Goal: Transaction & Acquisition: Purchase product/service

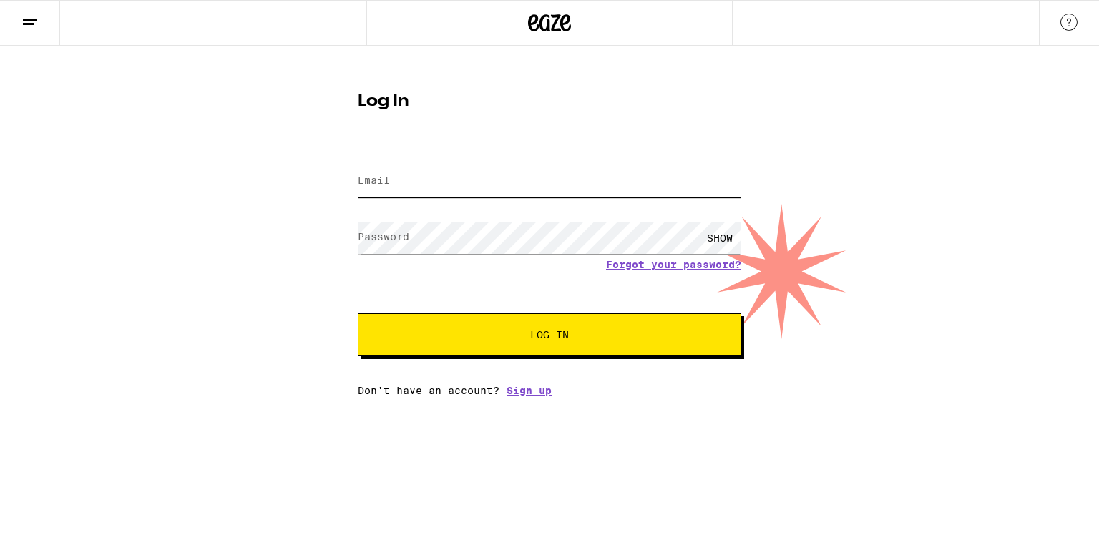
drag, startPoint x: 0, startPoint y: 0, endPoint x: 407, endPoint y: 182, distance: 446.0
click at [407, 182] on input "Email" at bounding box center [550, 181] width 384 height 32
type input "[EMAIL_ADDRESS][DOMAIN_NAME]"
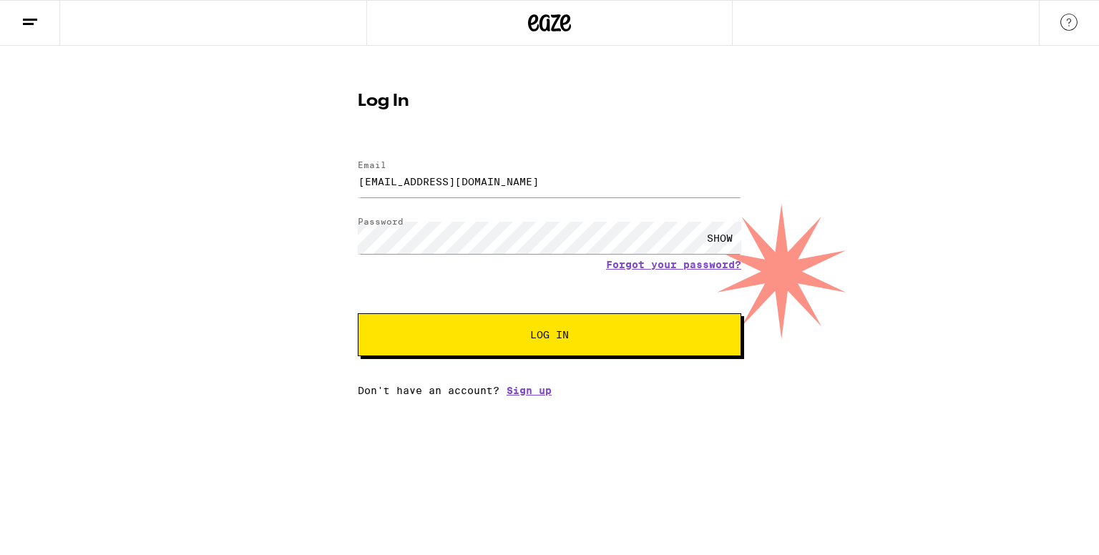
click at [507, 327] on button "Log In" at bounding box center [550, 334] width 384 height 43
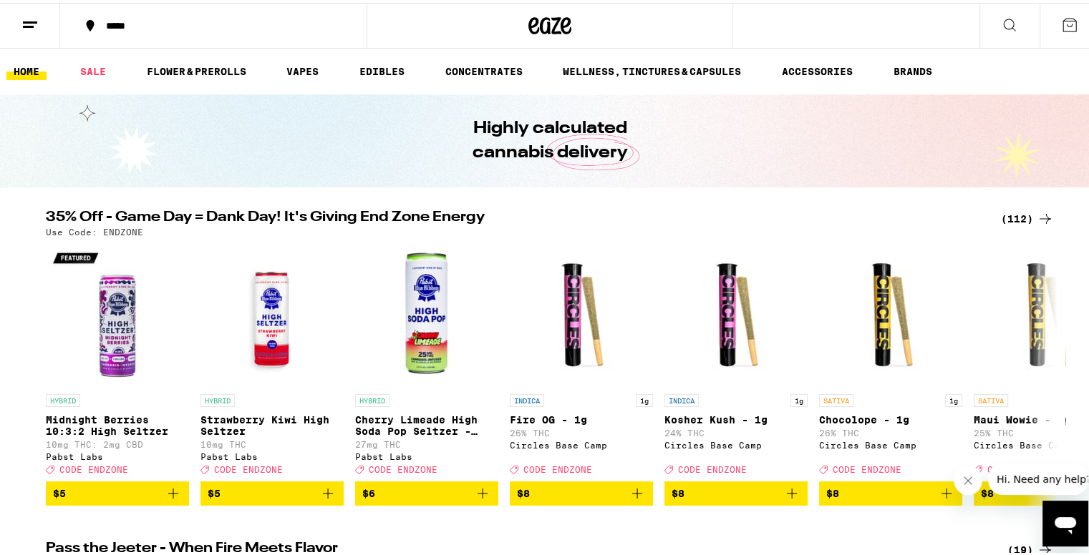
click at [1022, 218] on div "(112)" at bounding box center [1027, 216] width 53 height 17
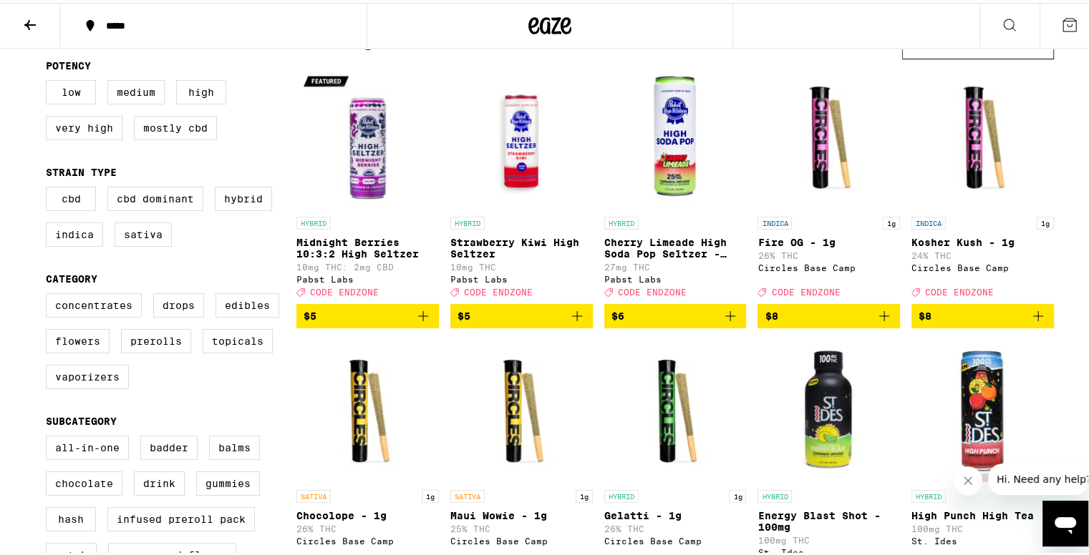
scroll to position [215, 0]
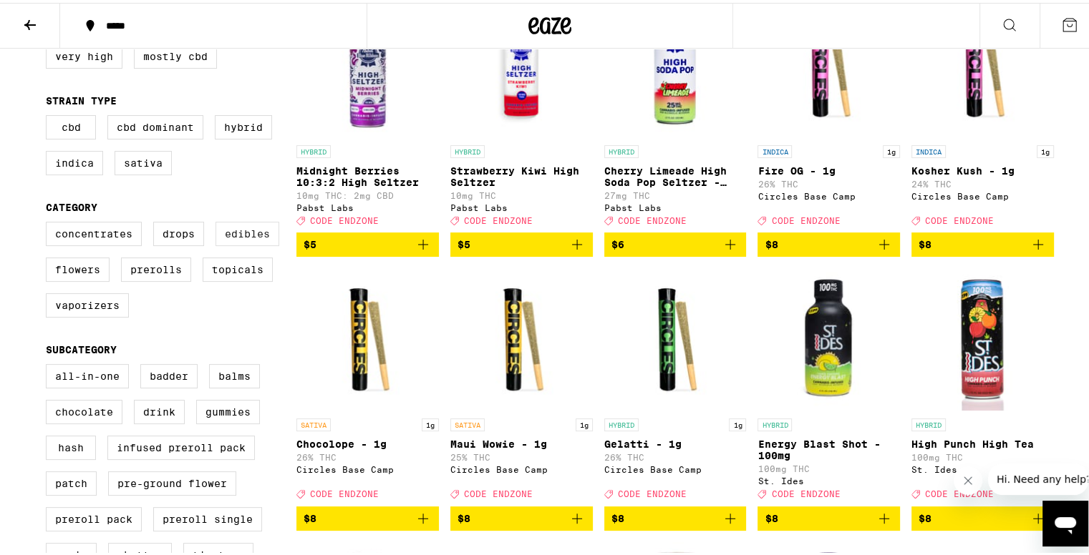
click at [245, 240] on label "Edibles" at bounding box center [247, 231] width 64 height 24
click at [49, 222] on input "Edibles" at bounding box center [49, 221] width 1 height 1
checkbox input "true"
